Goal: Find contact information: Find contact information

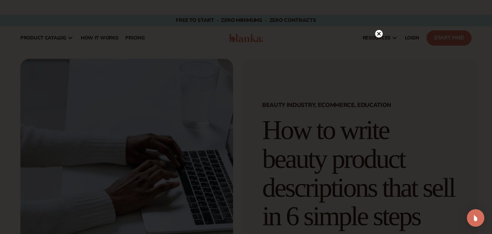
click at [377, 34] on circle at bounding box center [379, 34] width 8 height 8
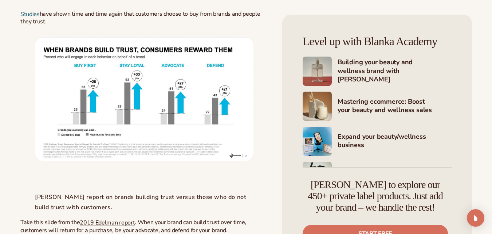
click at [363, 181] on h4 "[PERSON_NAME] to explore our 450+ private label products. Just add your brand –…" at bounding box center [375, 196] width 145 height 34
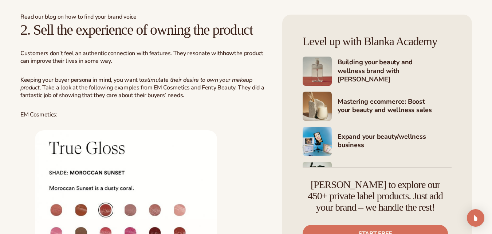
click at [363, 181] on h4 "[PERSON_NAME] to explore our 450+ private label products. Just add your brand –…" at bounding box center [375, 196] width 145 height 34
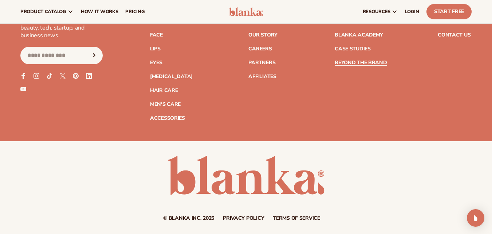
scroll to position [4275, 0]
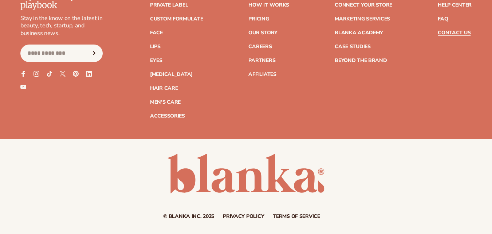
scroll to position [716, 0]
drag, startPoint x: 21, startPoint y: 70, endPoint x: 0, endPoint y: 75, distance: 22.1
click at [0, 75] on div "Join the Blank Slate – your beauty brand playbook Stay in the know on the lates…" at bounding box center [246, 59] width 492 height 157
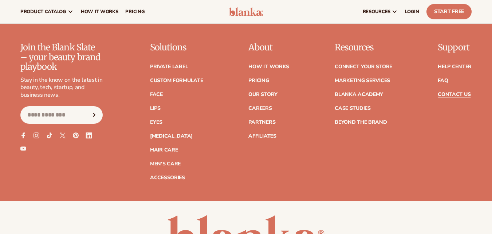
scroll to position [600, 0]
